Goal: Information Seeking & Learning: Learn about a topic

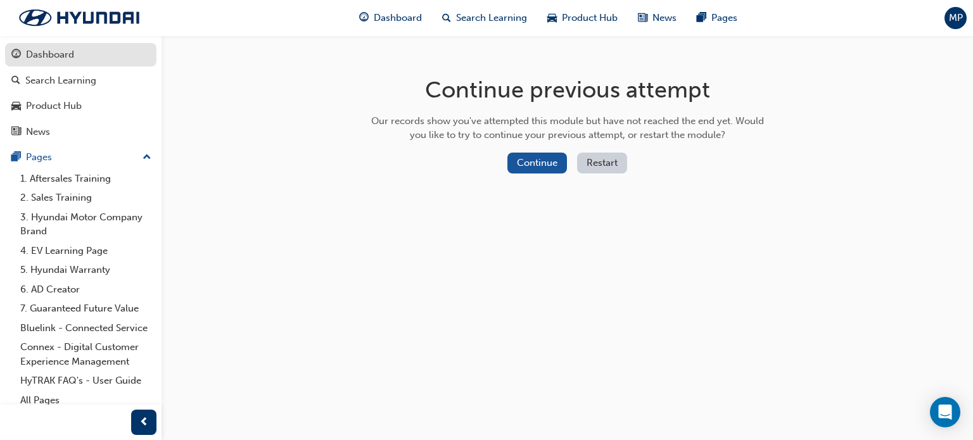
click at [67, 56] on div "Dashboard" at bounding box center [50, 55] width 48 height 15
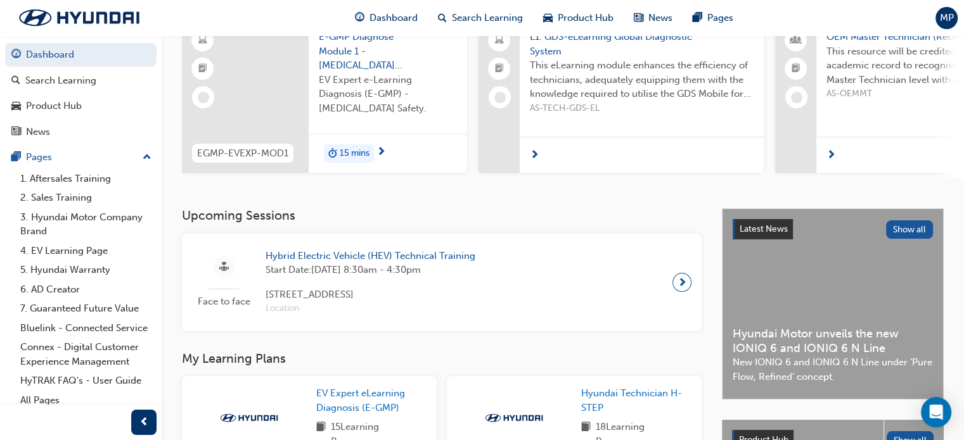
scroll to position [127, 0]
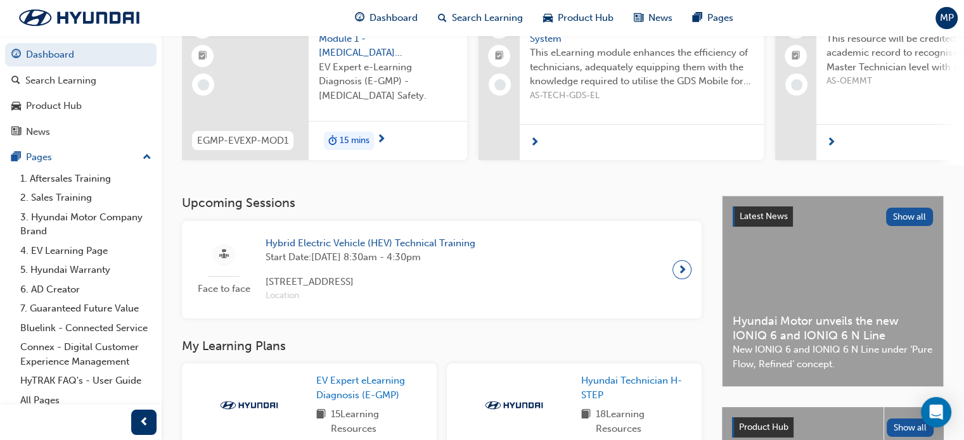
click at [686, 273] on span "next-icon" at bounding box center [682, 270] width 10 height 18
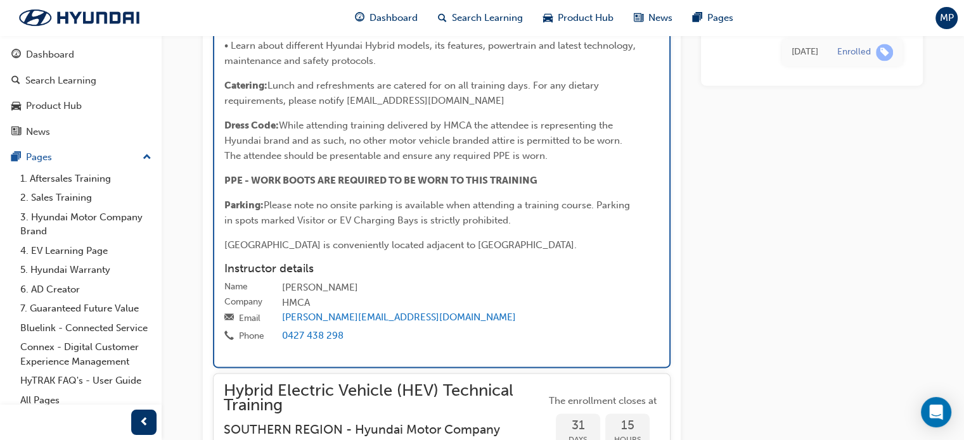
scroll to position [2010, 0]
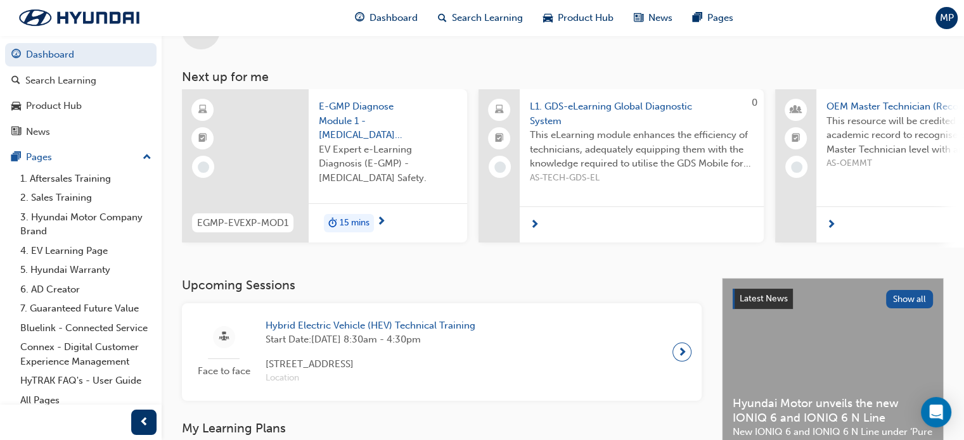
scroll to position [426, 0]
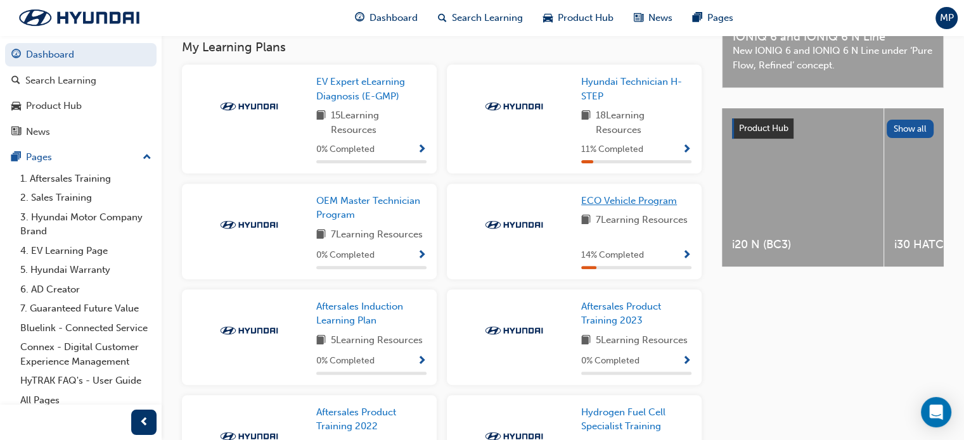
click at [636, 207] on span "ECO Vehicle Program" at bounding box center [629, 200] width 96 height 11
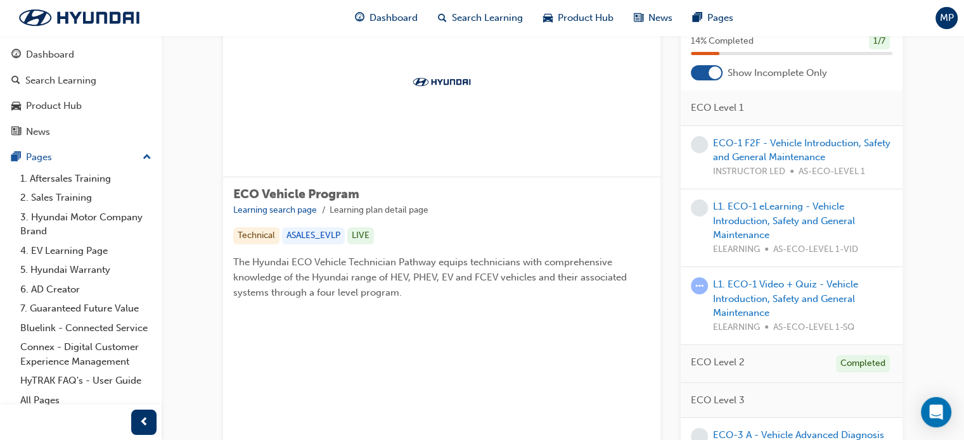
scroll to position [63, 0]
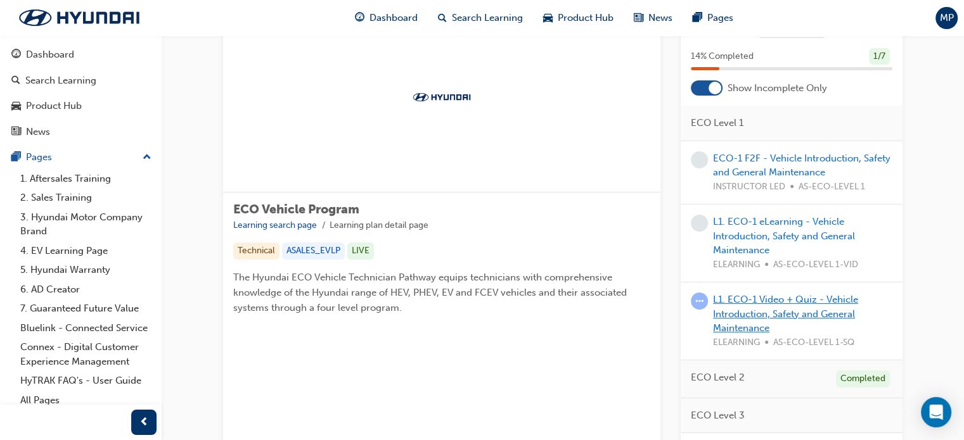
click at [762, 304] on link "L1. ECO-1 Video + Quiz - Vehicle Introduction, Safety and General Maintenance" at bounding box center [785, 314] width 145 height 40
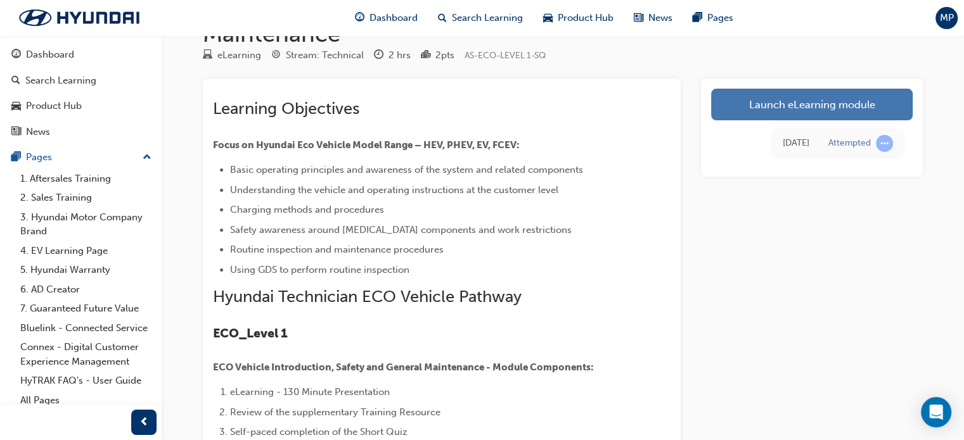
click at [838, 103] on link "Launch eLearning module" at bounding box center [812, 105] width 202 height 32
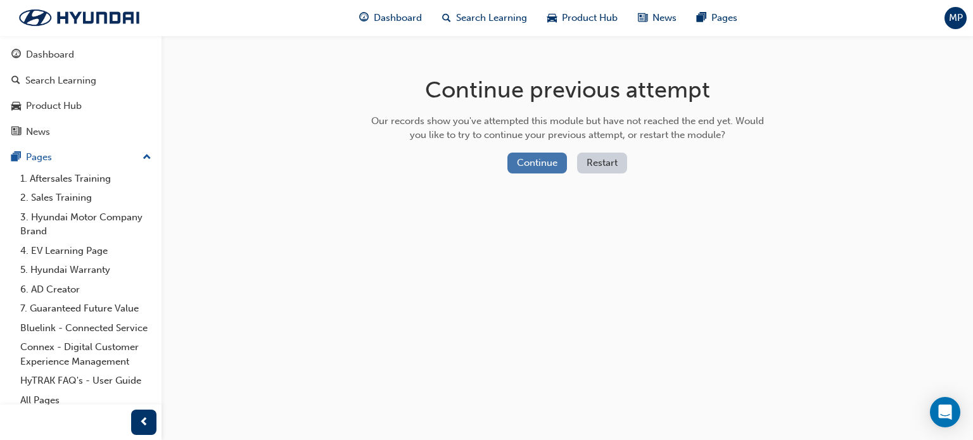
click at [540, 160] on button "Continue" at bounding box center [538, 163] width 60 height 21
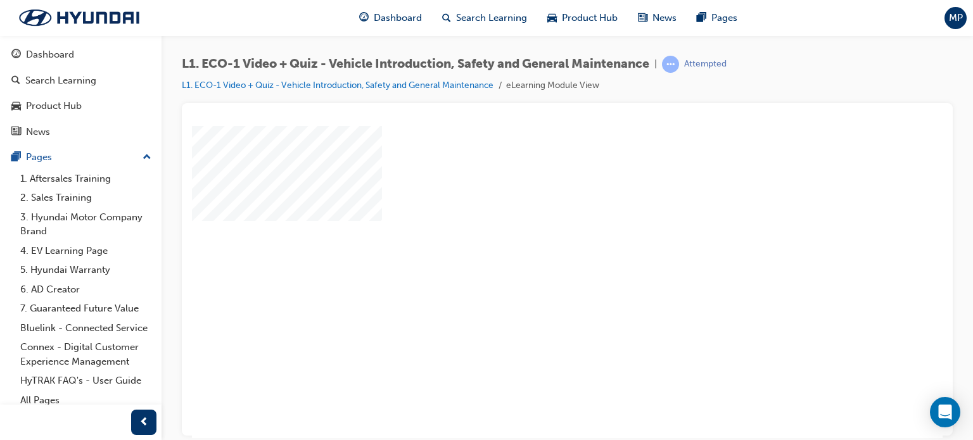
click at [531, 245] on div "play" at bounding box center [531, 245] width 0 height 0
